Goal: Task Accomplishment & Management: Manage account settings

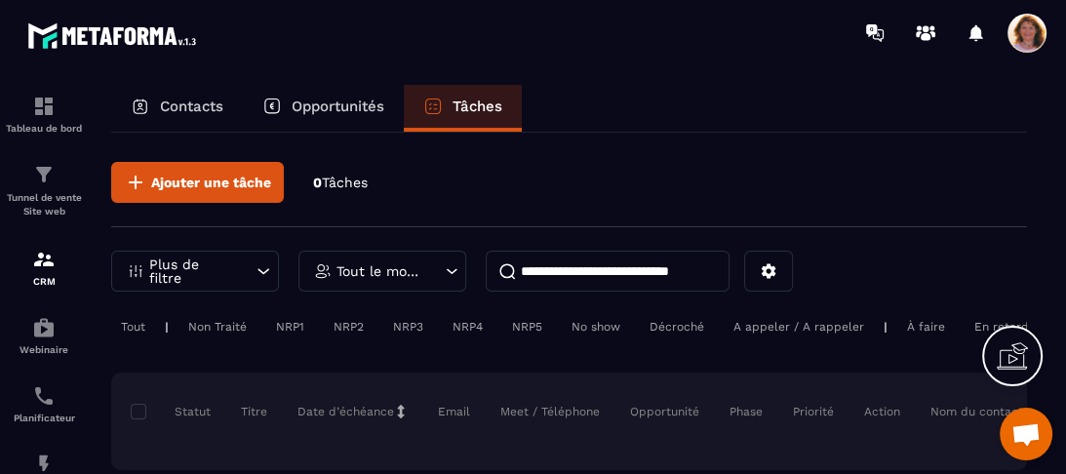
scroll to position [59, 0]
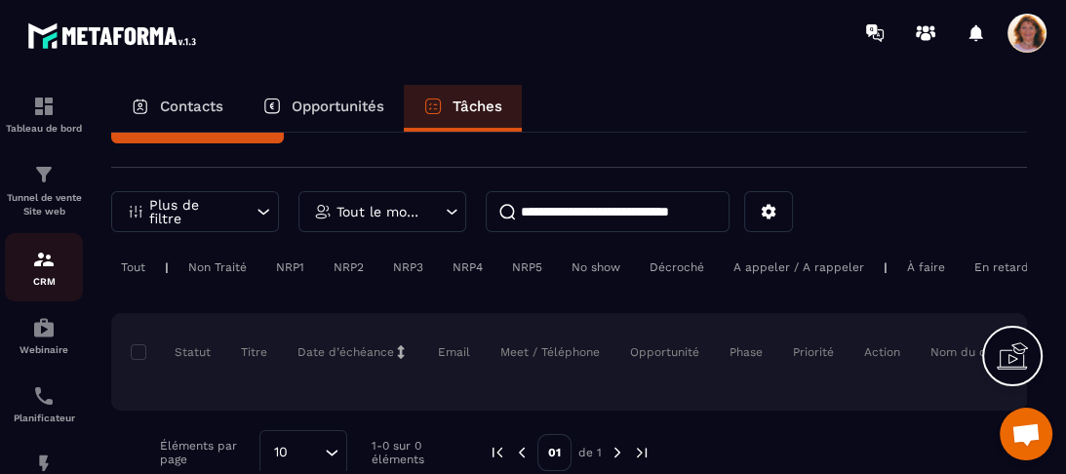
click at [44, 277] on p "CRM" at bounding box center [44, 281] width 78 height 11
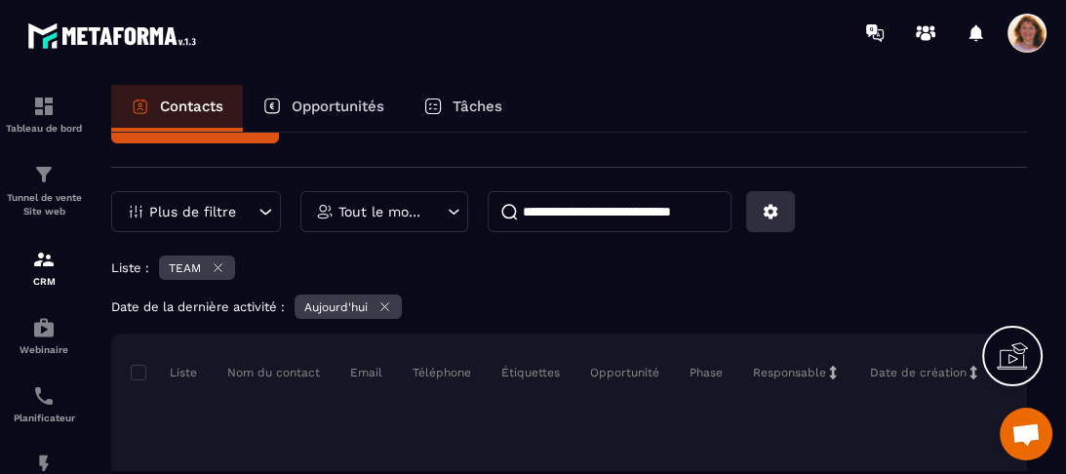
click at [764, 218] on icon at bounding box center [771, 212] width 18 height 18
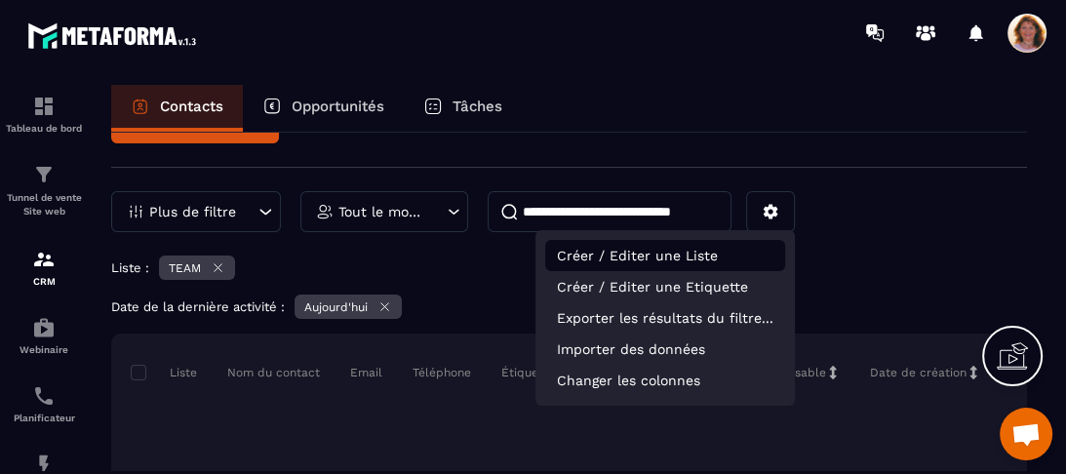
click at [703, 263] on p "Créer / Editer une Liste" at bounding box center [665, 255] width 240 height 31
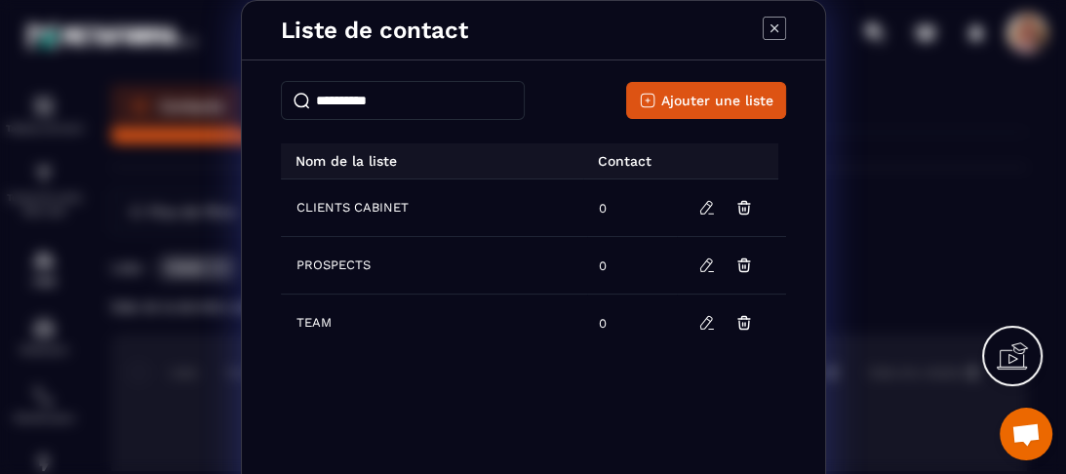
click at [768, 23] on icon "Modal window" at bounding box center [774, 28] width 23 height 23
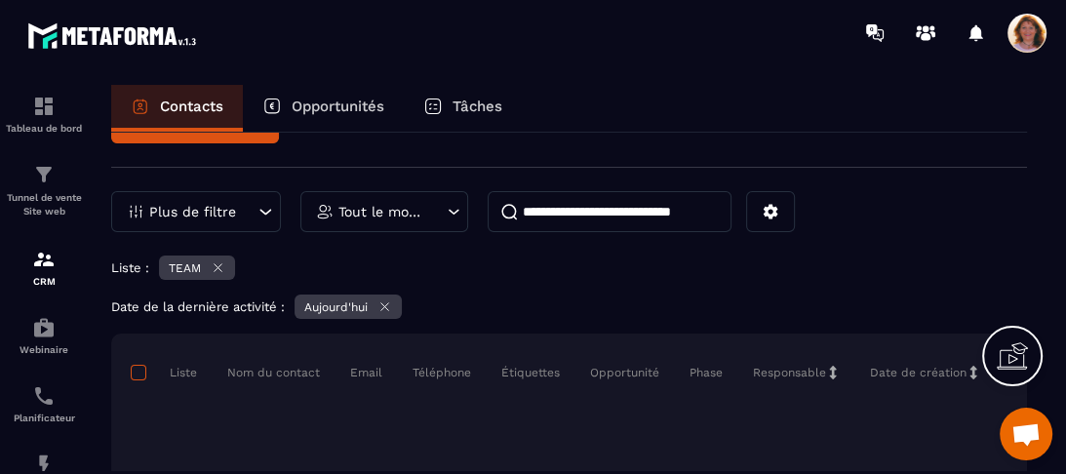
click at [137, 374] on span at bounding box center [139, 373] width 16 height 16
click at [138, 371] on span at bounding box center [139, 373] width 16 height 16
click at [265, 207] on icon at bounding box center [265, 212] width 20 height 20
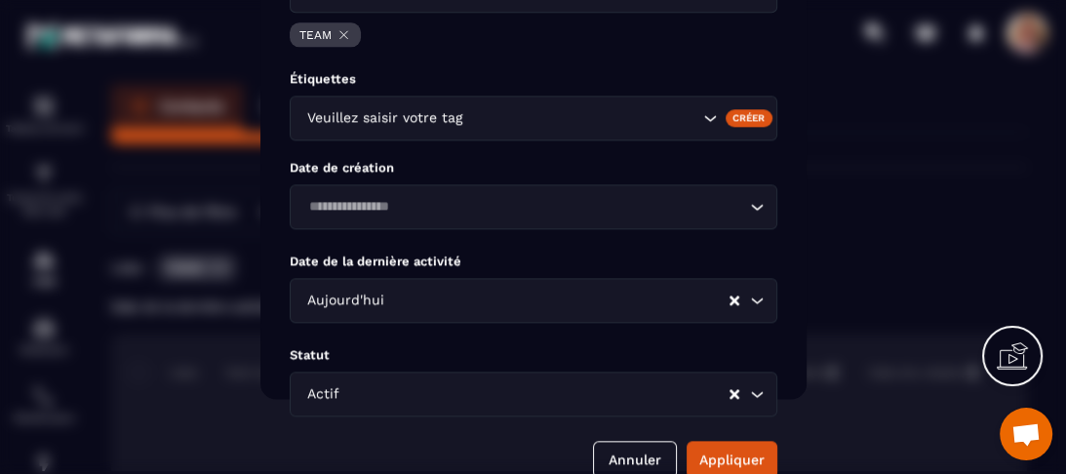
scroll to position [97, 0]
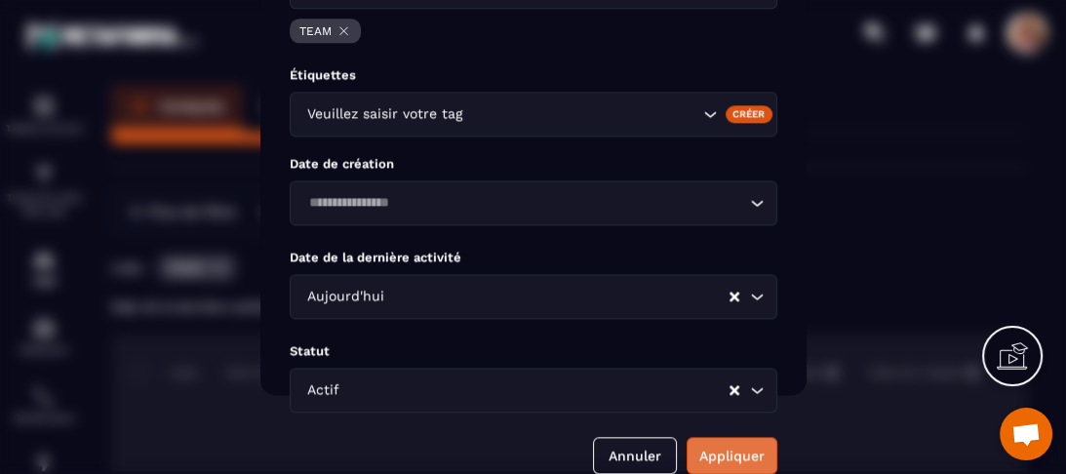
click at [730, 445] on button "Appliquer" at bounding box center [731, 455] width 91 height 37
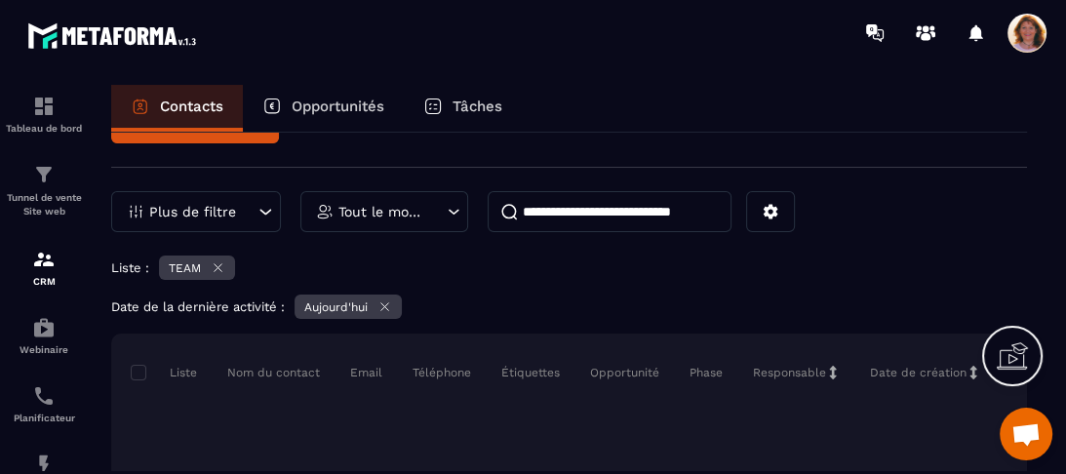
scroll to position [0, 0]
click at [390, 214] on p "Tout le monde" at bounding box center [381, 212] width 87 height 14
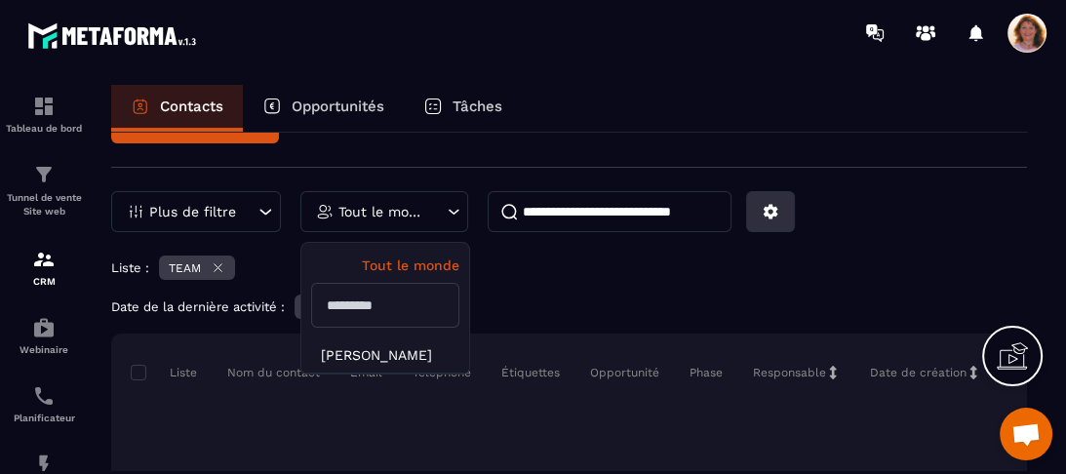
click at [774, 218] on button at bounding box center [770, 211] width 49 height 41
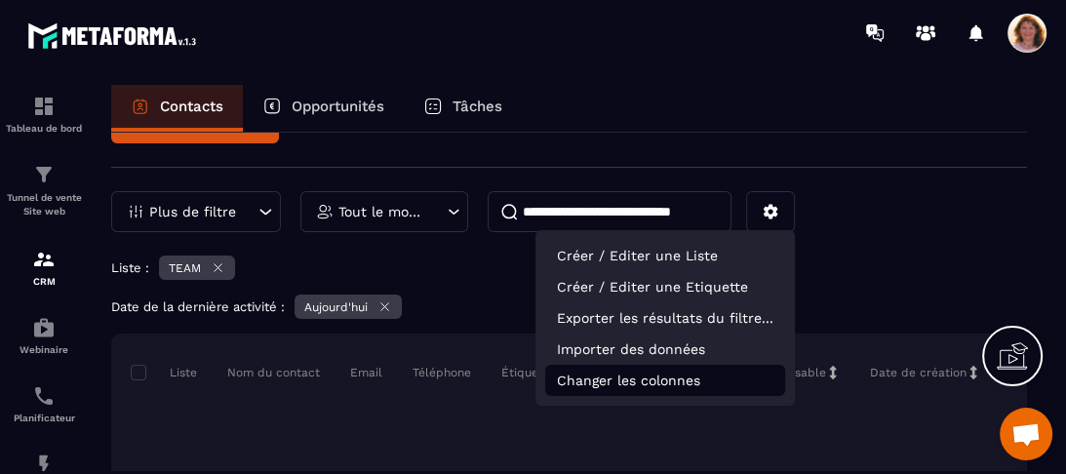
click at [719, 382] on p "Changer les colonnes" at bounding box center [665, 380] width 240 height 31
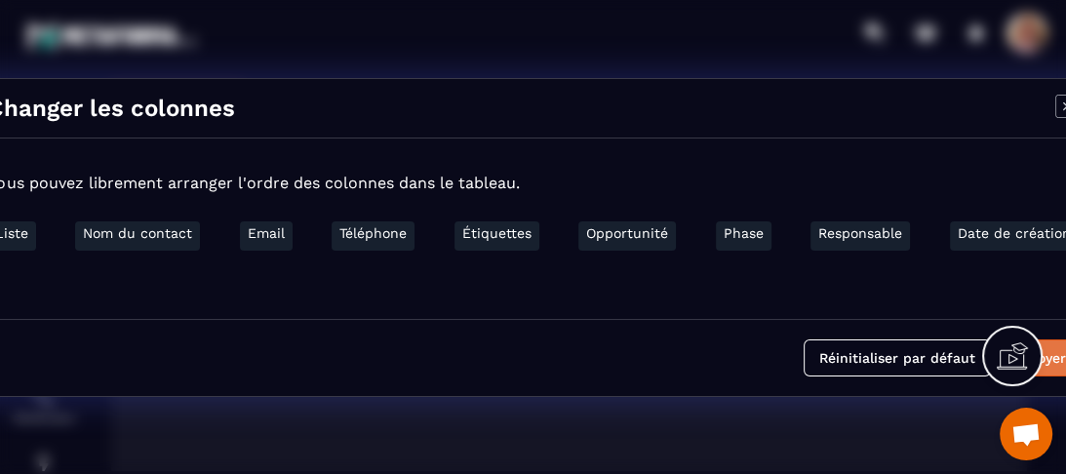
click at [1061, 357] on button "Envoyer" at bounding box center [1039, 357] width 78 height 37
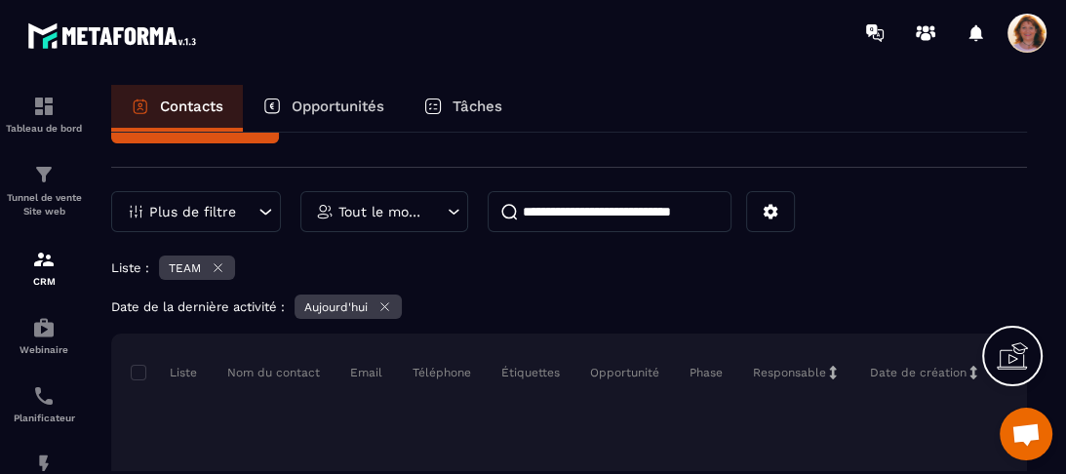
click at [333, 103] on p "Opportunités" at bounding box center [338, 107] width 93 height 18
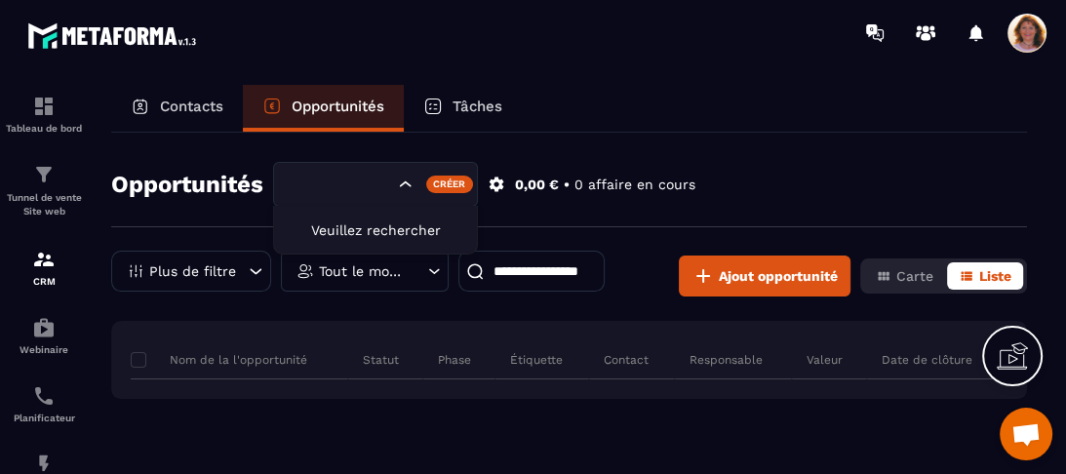
click at [409, 187] on icon "Search for option" at bounding box center [406, 185] width 20 height 20
click at [445, 184] on div "Créer" at bounding box center [450, 185] width 48 height 18
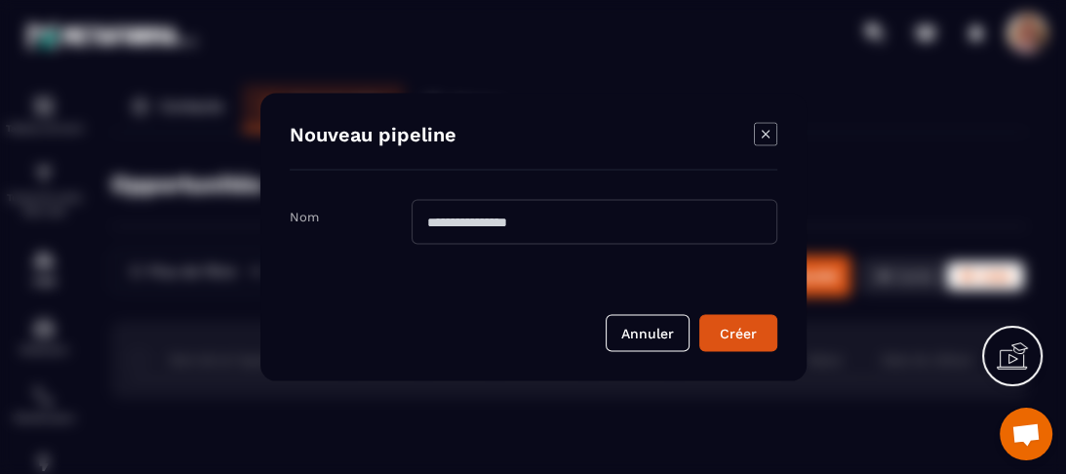
click at [764, 133] on icon "Modal window" at bounding box center [765, 134] width 23 height 23
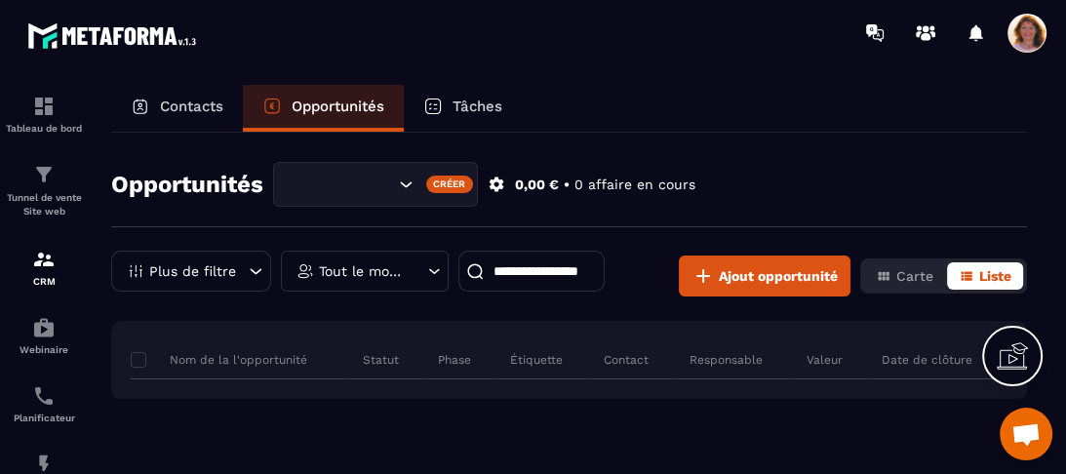
click at [483, 102] on p "Tâches" at bounding box center [477, 107] width 50 height 18
